Goal: Task Accomplishment & Management: Use online tool/utility

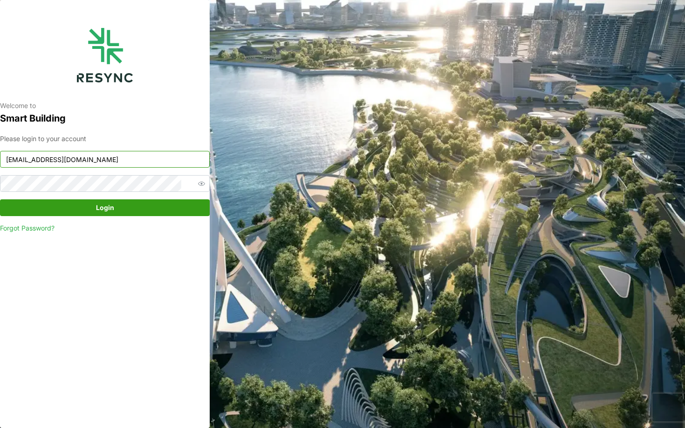
click at [103, 152] on input "[EMAIL_ADDRESS][DOMAIN_NAME]" at bounding box center [105, 159] width 210 height 17
type input "[EMAIL_ADDRESS][DOMAIN_NAME]"
click at [152, 218] on div "Please login to your account [EMAIL_ADDRESS][DOMAIN_NAME] Login Forgot Password?" at bounding box center [105, 184] width 210 height 100
click at [139, 210] on span "Login" at bounding box center [105, 208] width 192 height 16
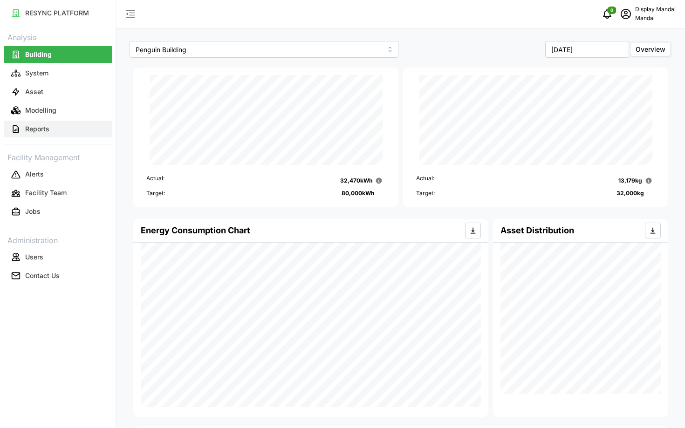
click at [38, 135] on button "Reports" at bounding box center [58, 129] width 108 height 17
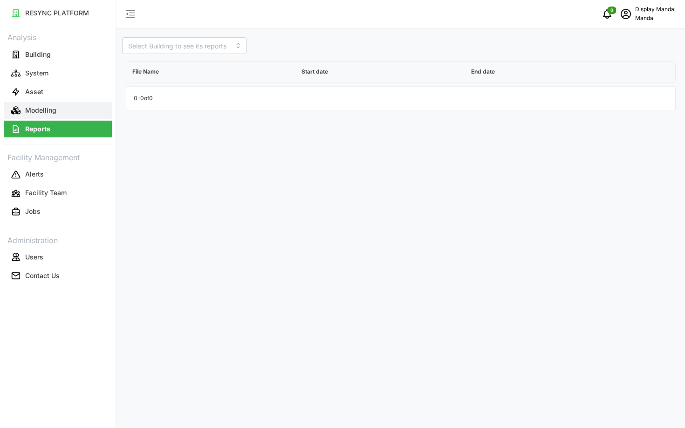
click at [42, 118] on button "Modelling" at bounding box center [58, 110] width 108 height 17
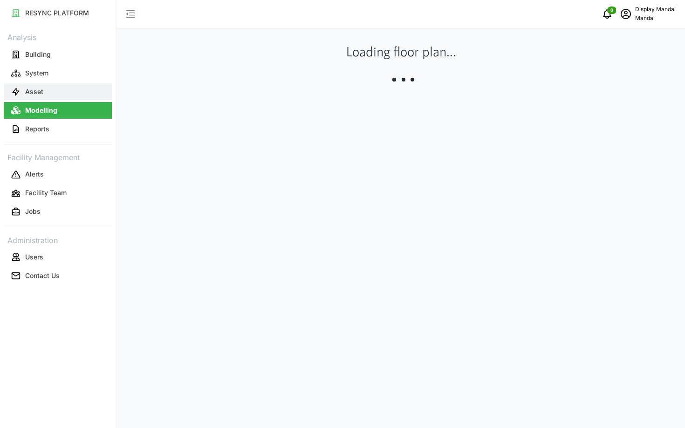
click at [39, 99] on button "Asset" at bounding box center [58, 91] width 108 height 17
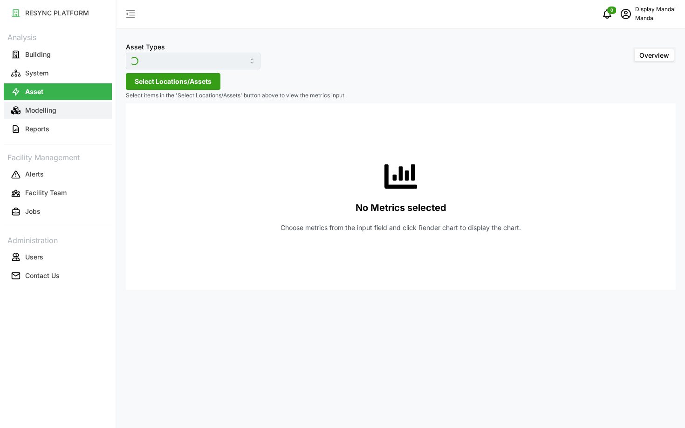
click at [43, 111] on p "Modelling" at bounding box center [40, 110] width 31 height 9
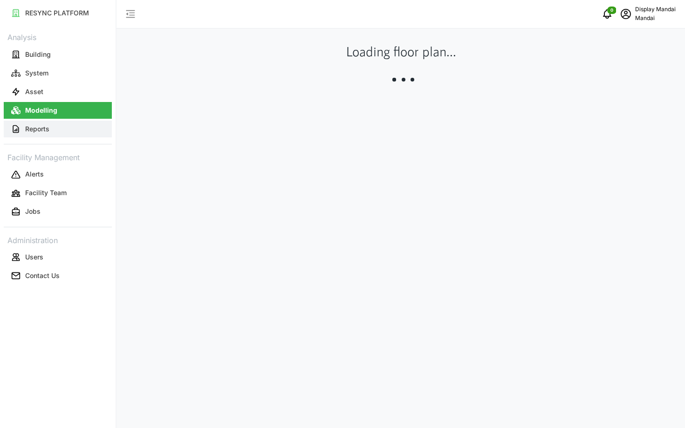
click at [43, 125] on p "Reports" at bounding box center [37, 128] width 24 height 9
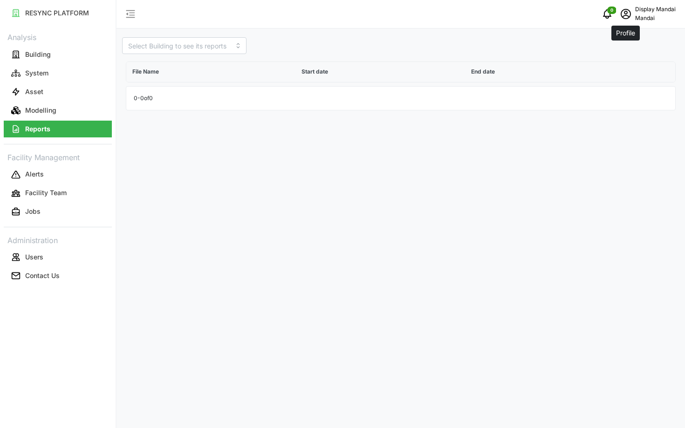
click at [628, 19] on icon "schedule" at bounding box center [625, 13] width 11 height 11
click at [616, 69] on div "Logout" at bounding box center [641, 70] width 66 height 10
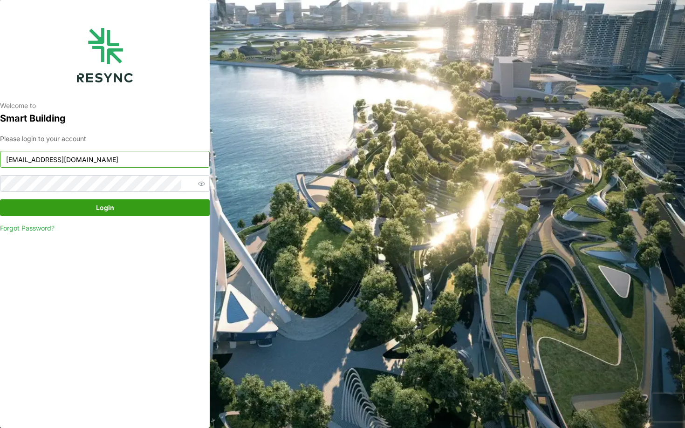
click at [124, 164] on input "[EMAIL_ADDRESS][DOMAIN_NAME]" at bounding box center [105, 159] width 210 height 17
type input "mandai_internal@resynctech.com"
click at [144, 199] on div "Please login to your account mandai_internal@resynctech.com Login Forgot Passwo…" at bounding box center [105, 184] width 210 height 100
click at [148, 205] on span "Login" at bounding box center [105, 208] width 192 height 16
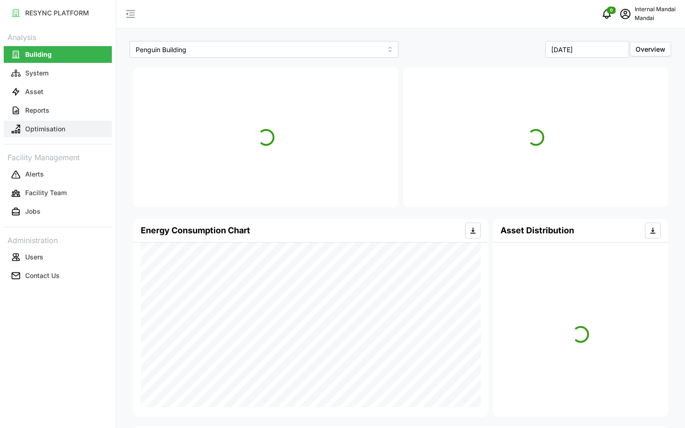
click at [84, 136] on button "Optimisation" at bounding box center [58, 129] width 108 height 17
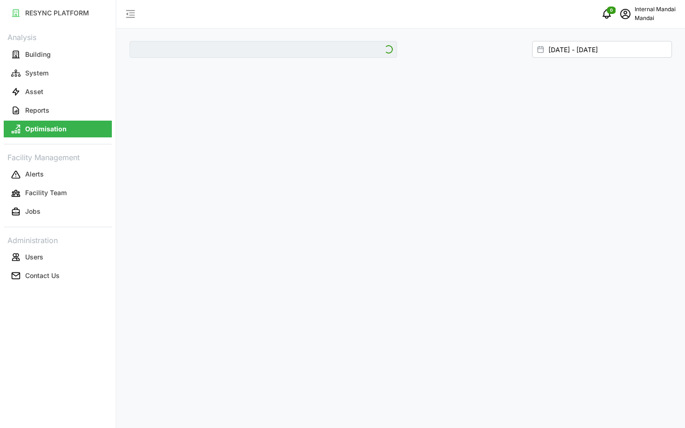
type input "Penguin Building"
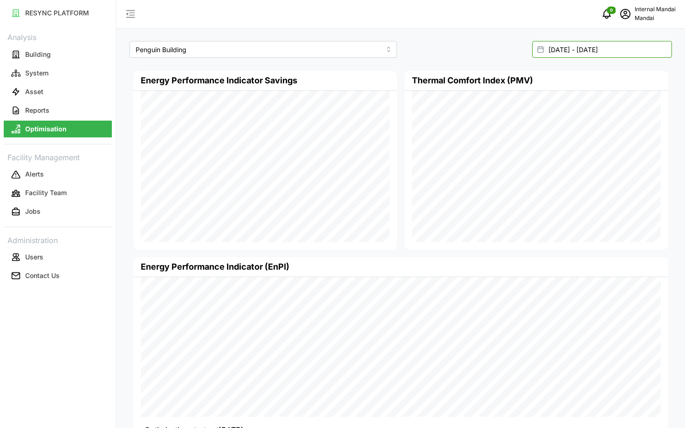
click at [644, 46] on input "16 Sep 2025 - 23 Sep 2025" at bounding box center [602, 49] width 140 height 17
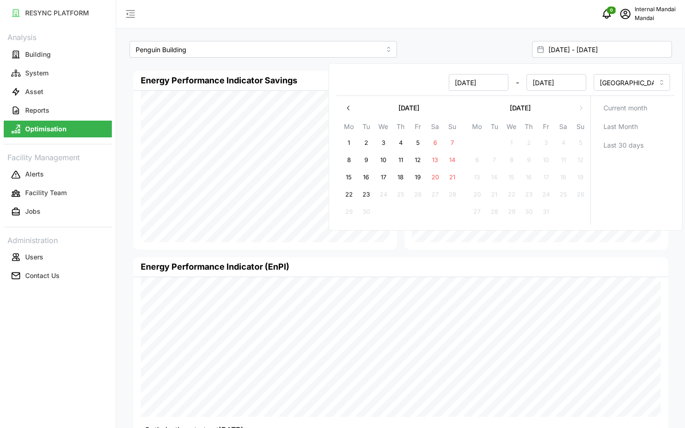
click at [612, 109] on span "Current month" at bounding box center [625, 108] width 44 height 16
type input "01 Sep 2025 - 23 Sep 2025"
type input "01 Sep 2025"
click at [472, 45] on div "01 Sep 2025 - 23 Sep 2025" at bounding box center [537, 49] width 267 height 17
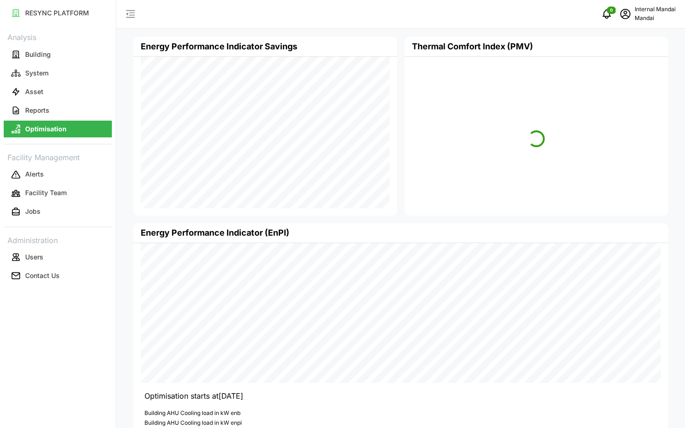
scroll to position [49, 0]
